Goal: Task Accomplishment & Management: Manage account settings

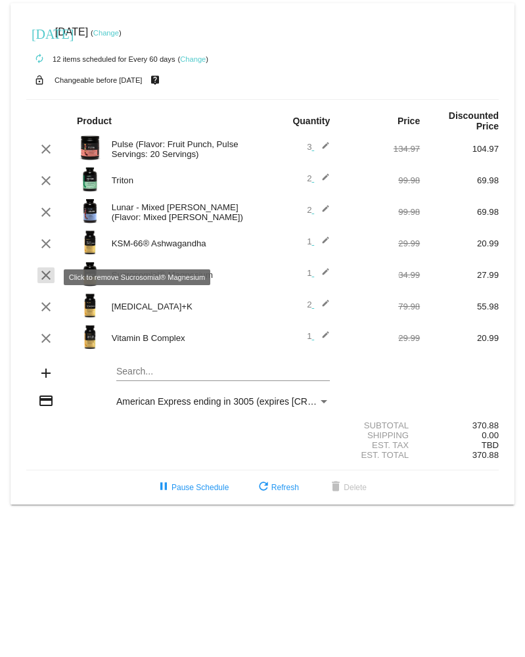
click at [48, 277] on mat-icon "clear" at bounding box center [46, 276] width 16 height 16
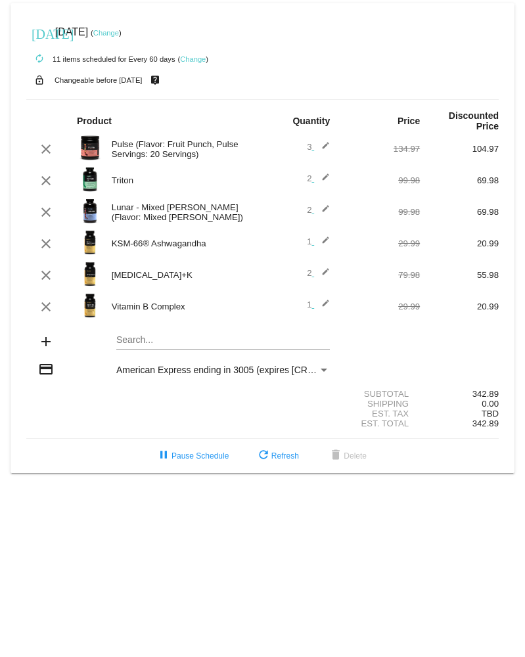
click at [325, 244] on mat-icon "edit" at bounding box center [322, 244] width 16 height 16
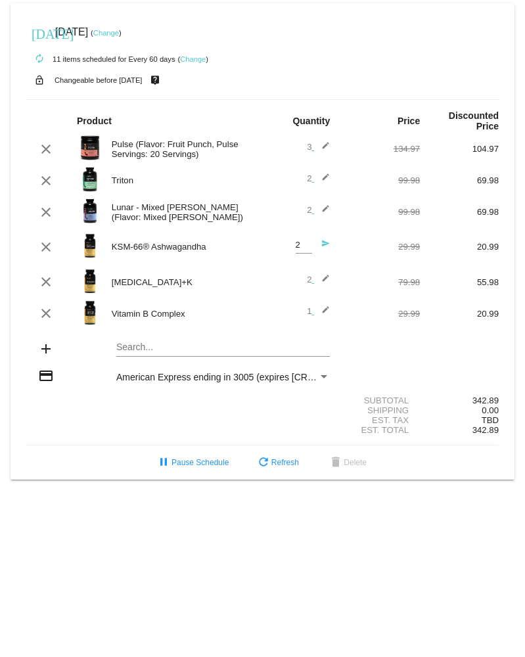
click at [310, 247] on input "2" at bounding box center [304, 246] width 16 height 10
click at [310, 247] on input "3" at bounding box center [304, 246] width 16 height 10
click at [309, 250] on input "2" at bounding box center [304, 246] width 16 height 10
type input "1"
click at [309, 250] on input "1" at bounding box center [304, 246] width 16 height 10
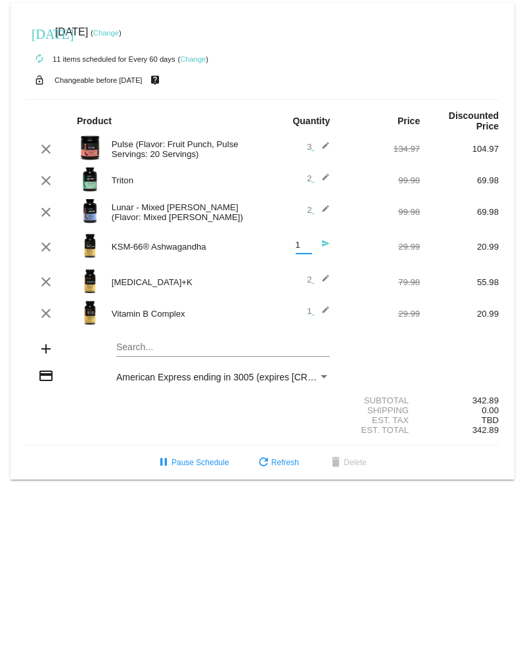
click at [309, 250] on input "1" at bounding box center [304, 246] width 16 height 10
click at [325, 244] on mat-icon "send" at bounding box center [322, 247] width 16 height 16
